Goal: Information Seeking & Learning: Find specific fact

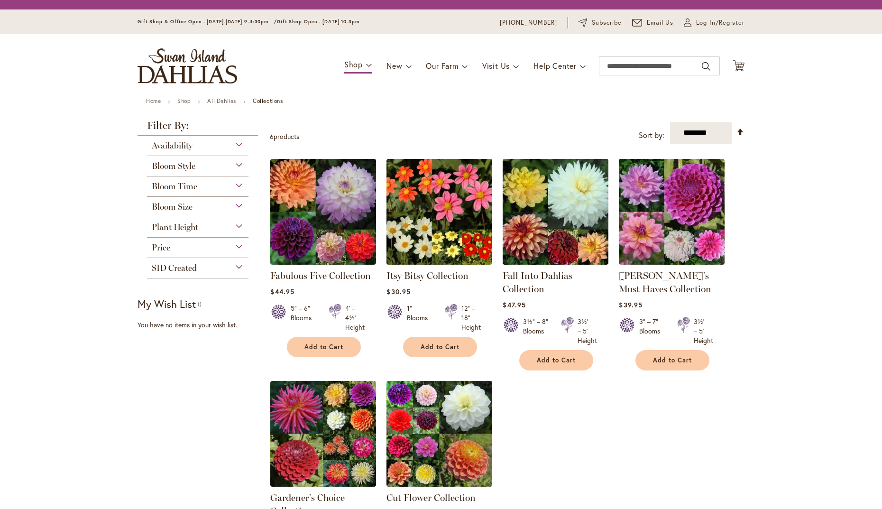
click at [440, 269] on strong "Itsy Bitsy Collection" at bounding box center [439, 275] width 106 height 13
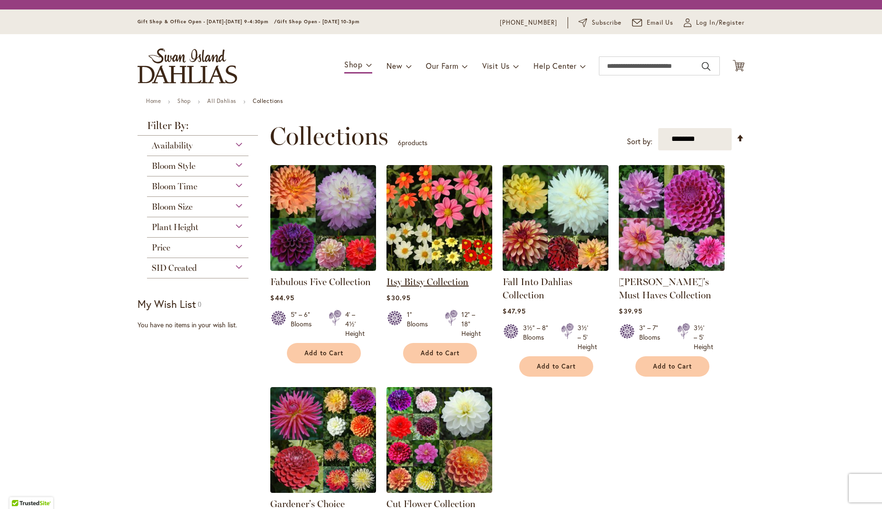
scroll to position [22, 0]
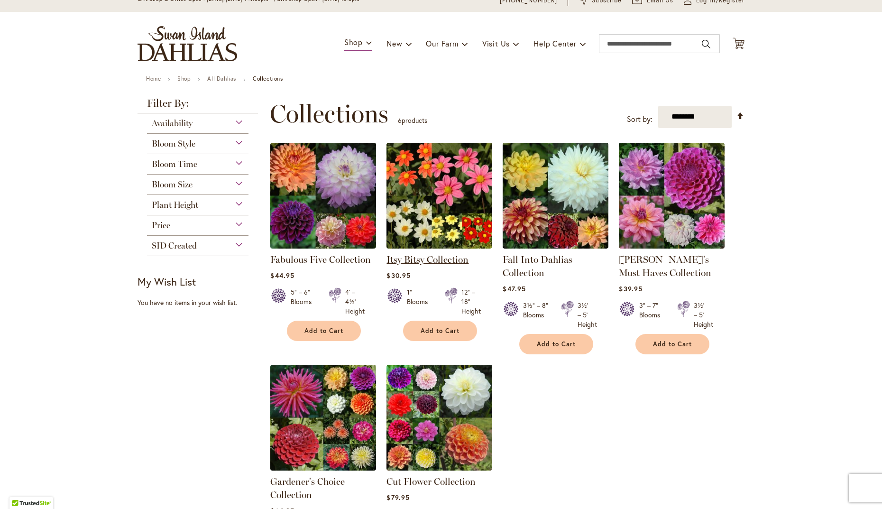
click at [420, 258] on link "Itsy Bitsy Collection" at bounding box center [427, 259] width 82 height 11
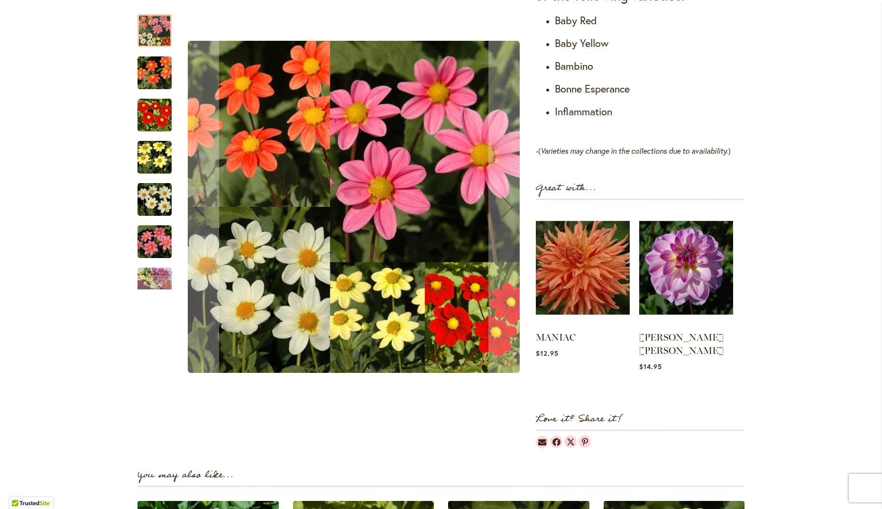
scroll to position [593, 0]
click at [147, 240] on img "Itsy Bitsy Collection" at bounding box center [155, 242] width 34 height 34
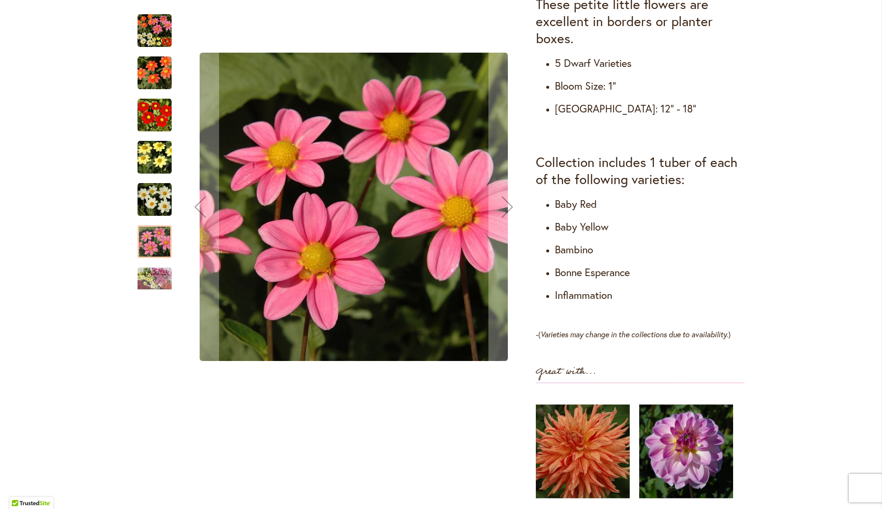
scroll to position [408, 0]
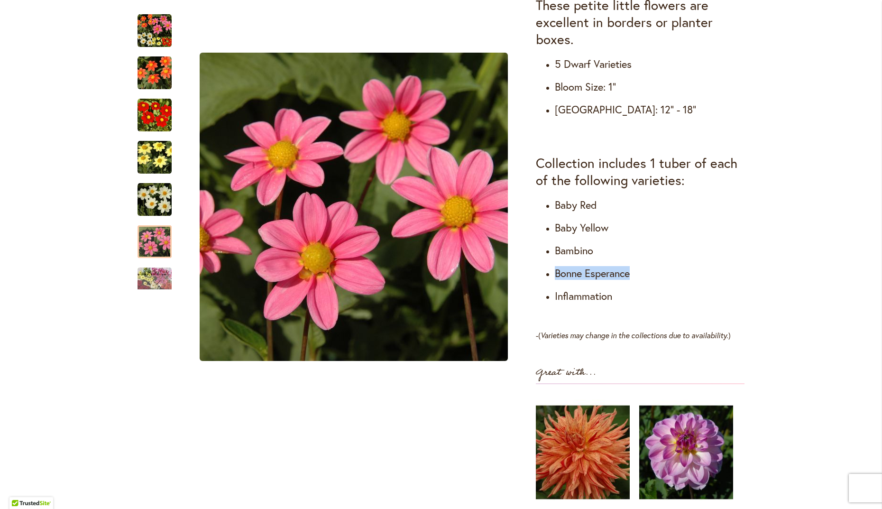
drag, startPoint x: 553, startPoint y: 274, endPoint x: 624, endPoint y: 275, distance: 71.1
click at [628, 275] on h4 "Bonne Esperance" at bounding box center [650, 273] width 190 height 13
copy h4 "Bonne Esperance"
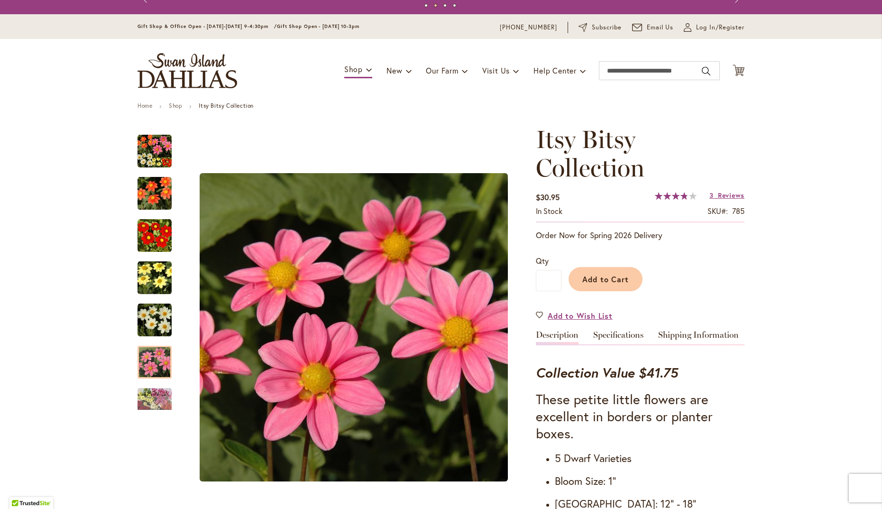
scroll to position [0, 0]
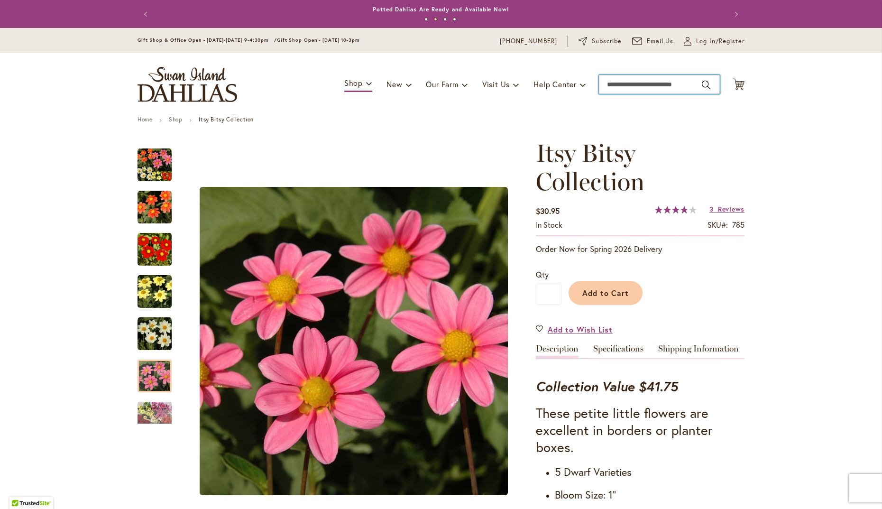
click at [617, 83] on input "Search" at bounding box center [659, 84] width 121 height 19
click at [615, 83] on input "Search" at bounding box center [659, 84] width 121 height 19
paste input "**********"
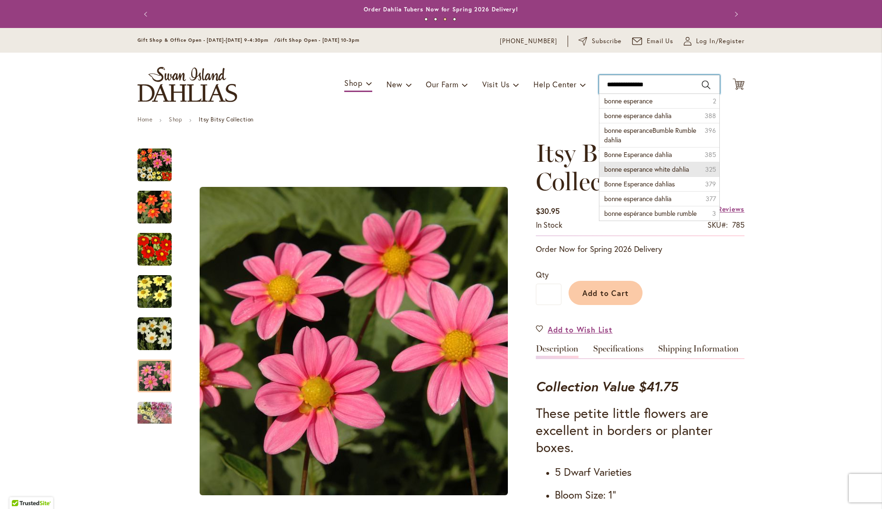
type input "**********"
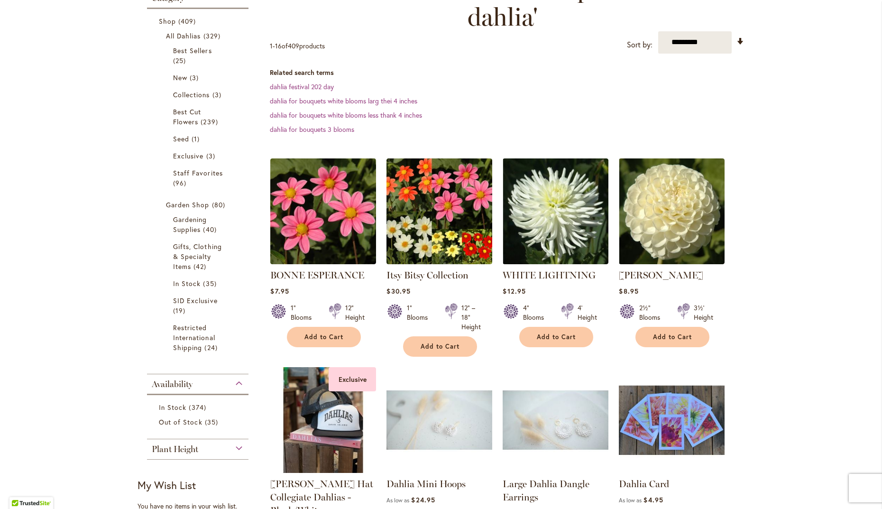
scroll to position [165, 0]
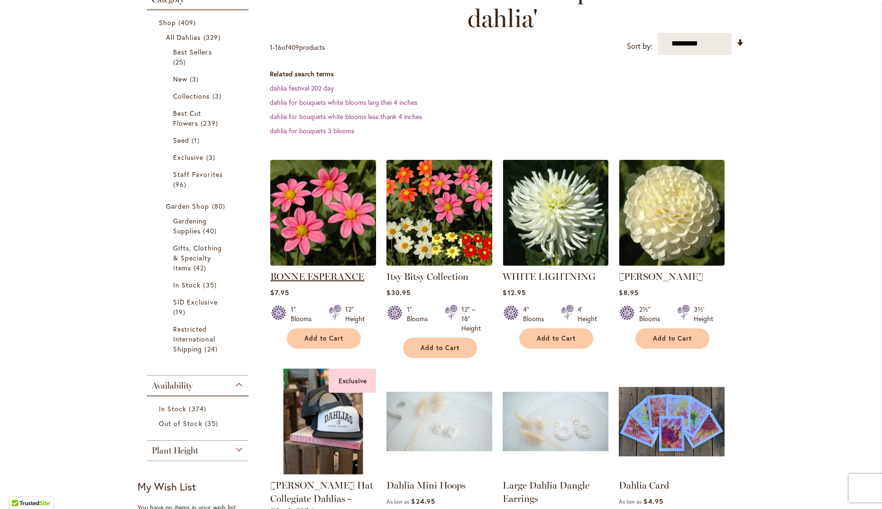
click at [316, 276] on link "BONNE ESPERANCE" at bounding box center [317, 276] width 94 height 11
